Goal: Transaction & Acquisition: Purchase product/service

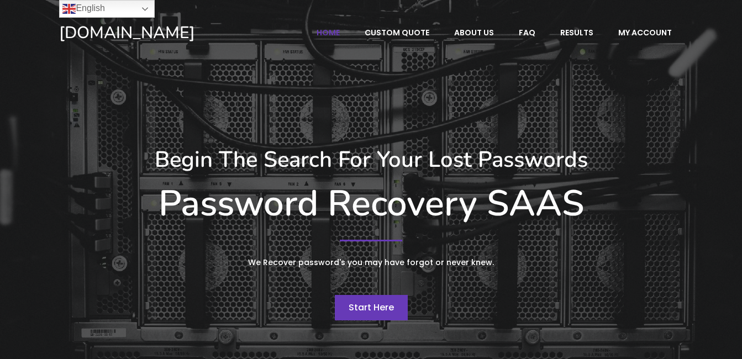
click at [356, 307] on span "Start Here" at bounding box center [371, 307] width 45 height 13
click at [370, 310] on span "Start Here" at bounding box center [371, 307] width 45 height 13
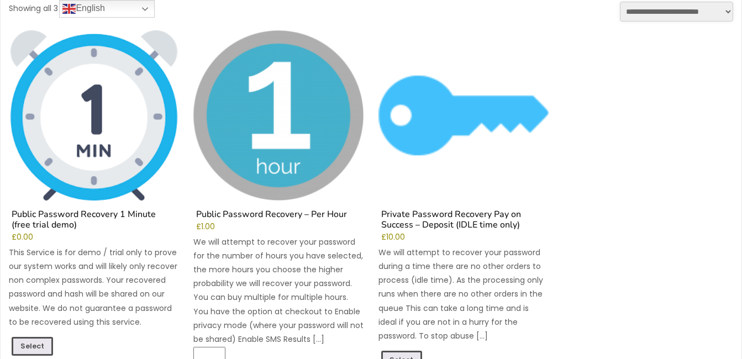
scroll to position [136, 0]
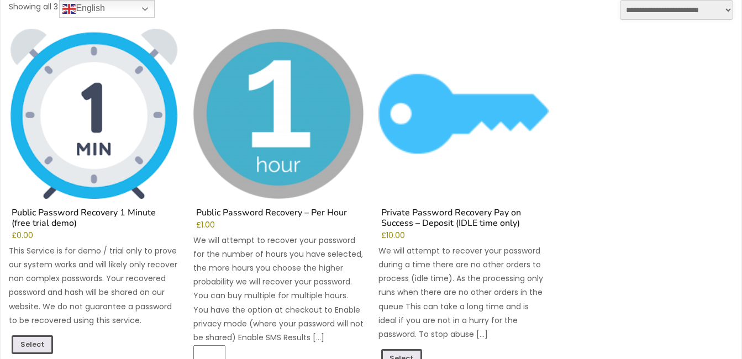
click at [59, 120] on img at bounding box center [94, 114] width 170 height 170
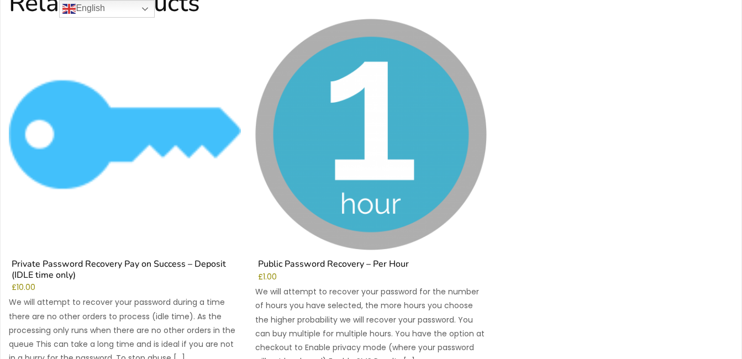
scroll to position [696, 0]
